Goal: Find specific page/section: Find specific page/section

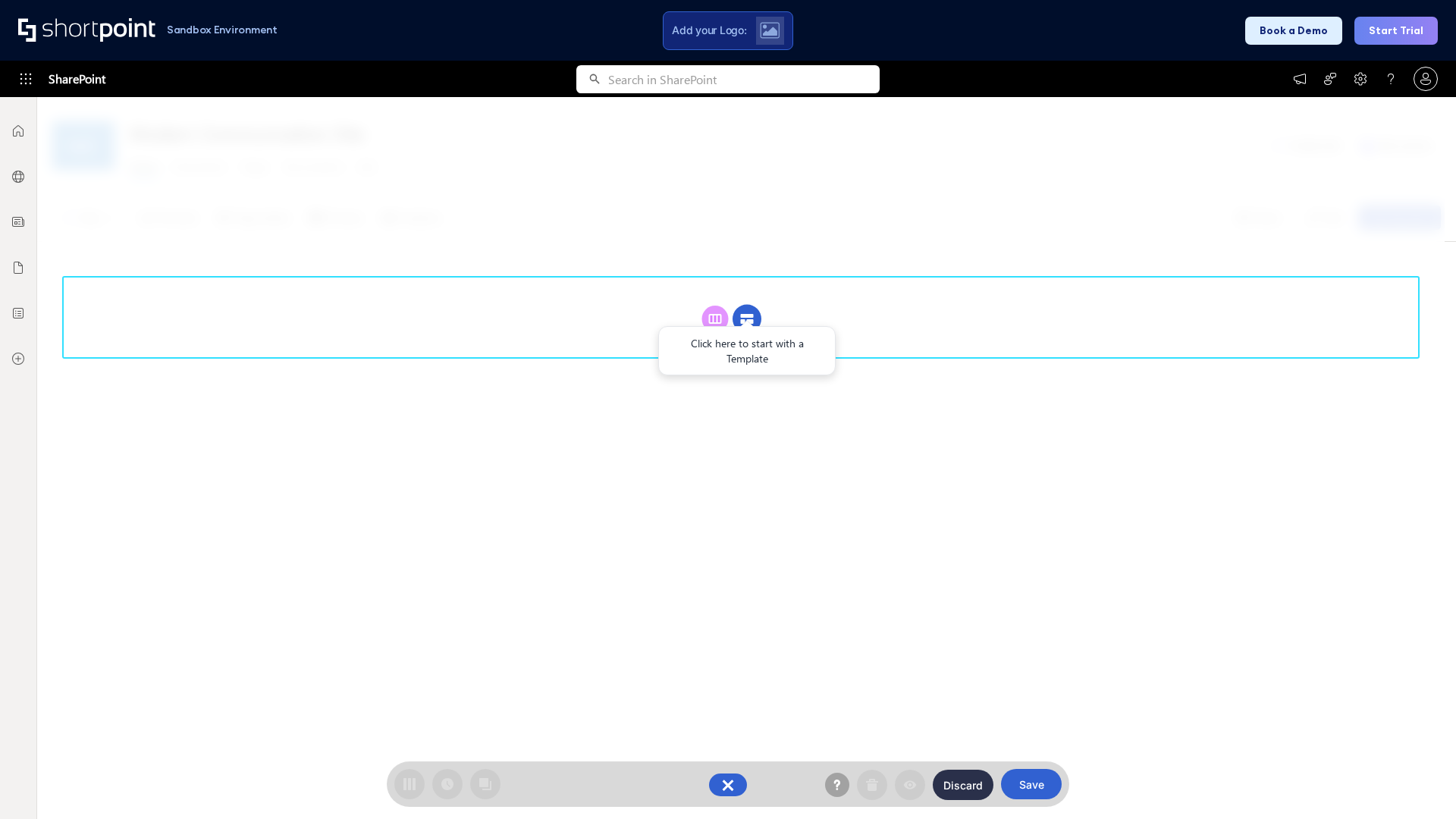
click at [747, 318] on circle at bounding box center [747, 319] width 29 height 29
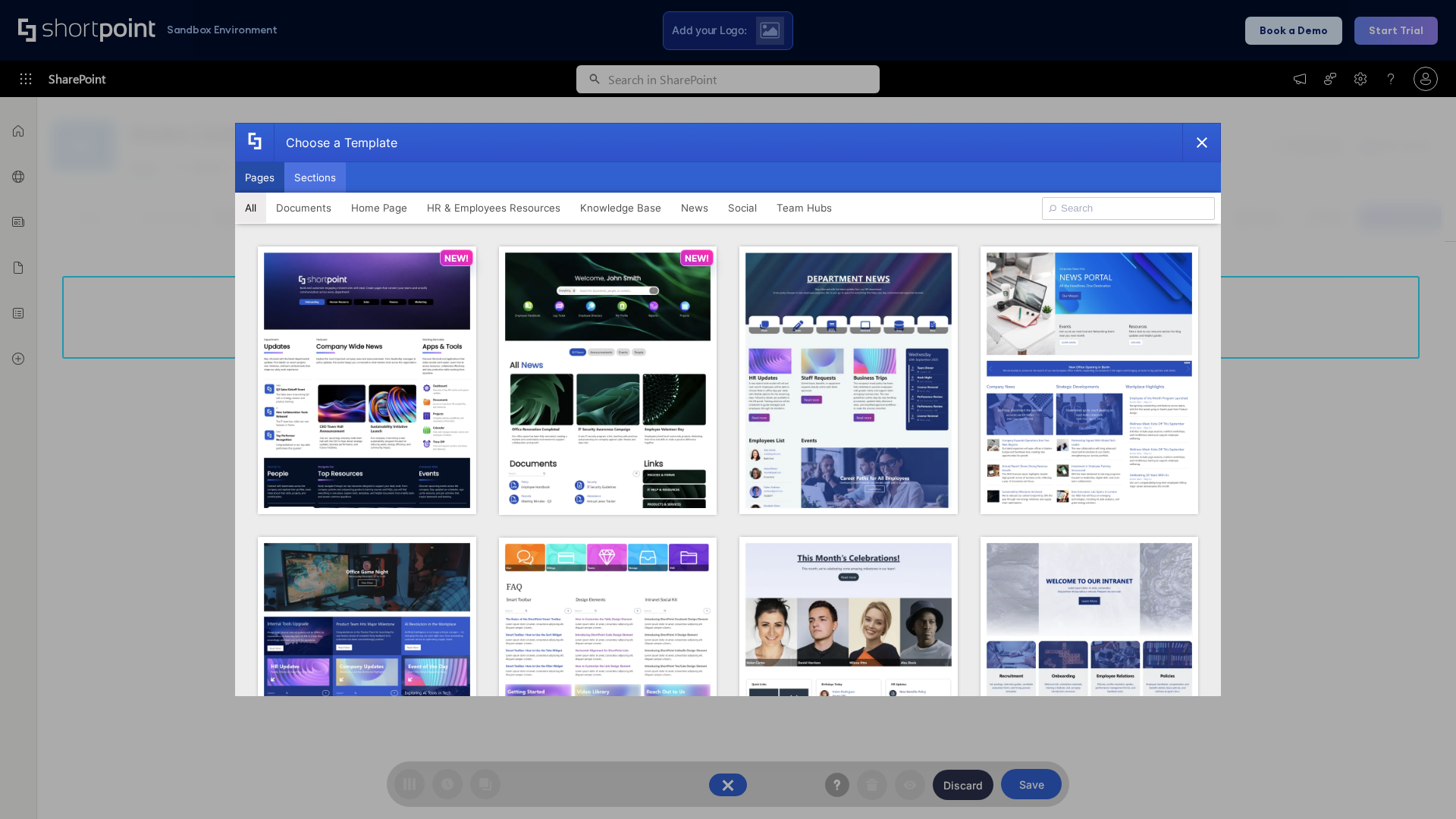
click at [314, 177] on button "Sections" at bounding box center [315, 177] width 62 height 30
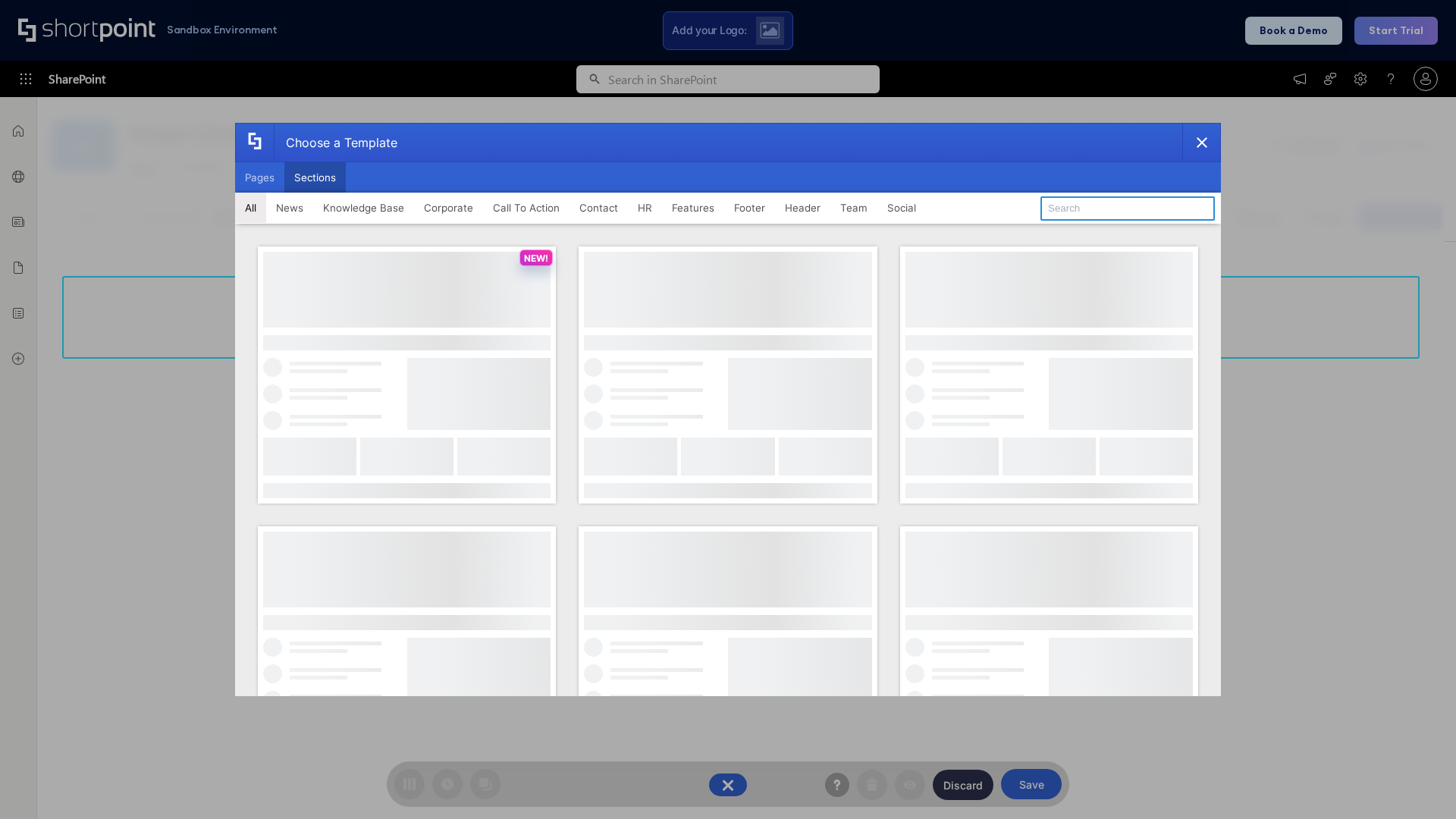
type input "Team Dashboard 2"
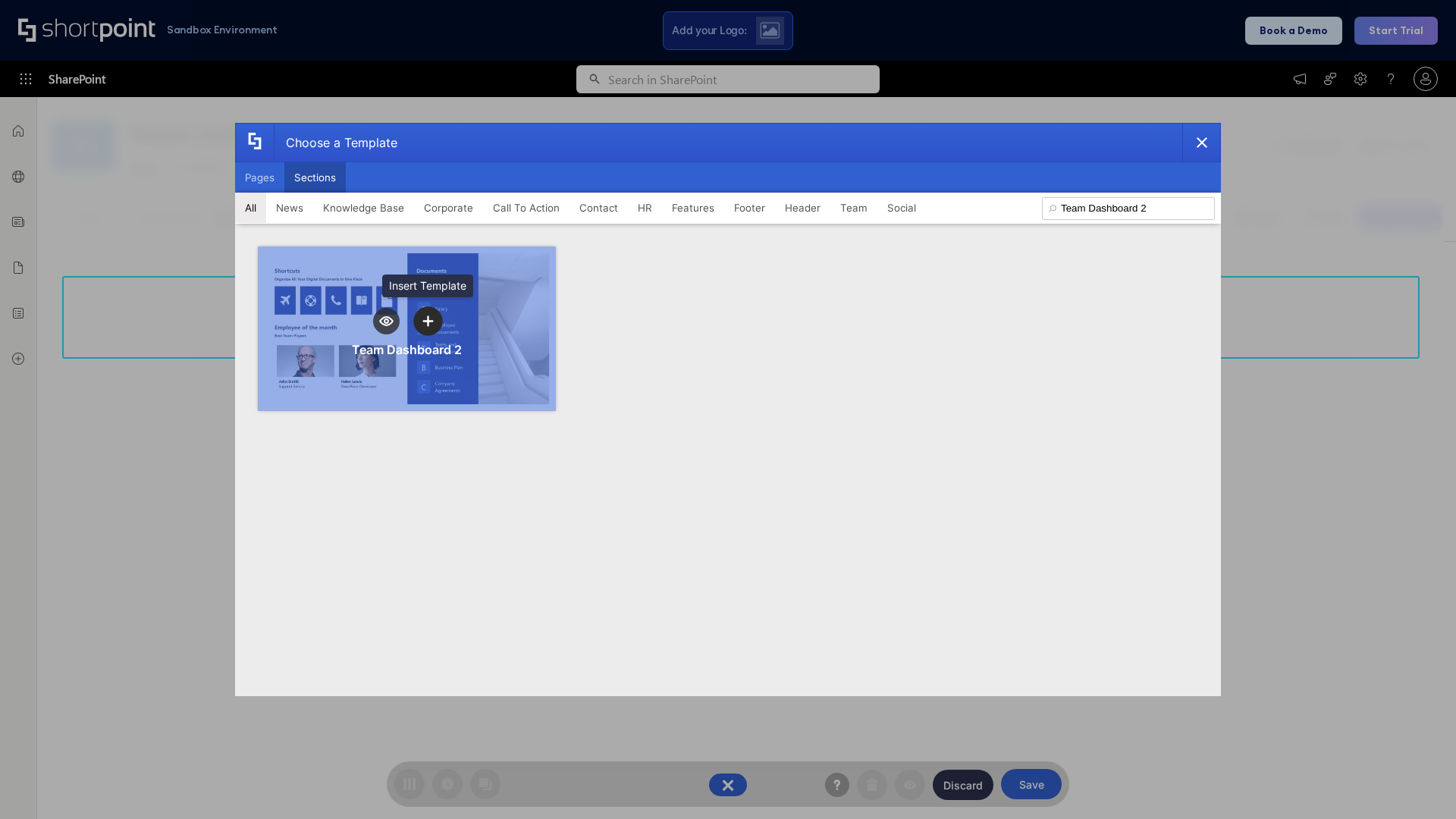
click at [428, 321] on icon "template selector" at bounding box center [428, 321] width 11 height 11
